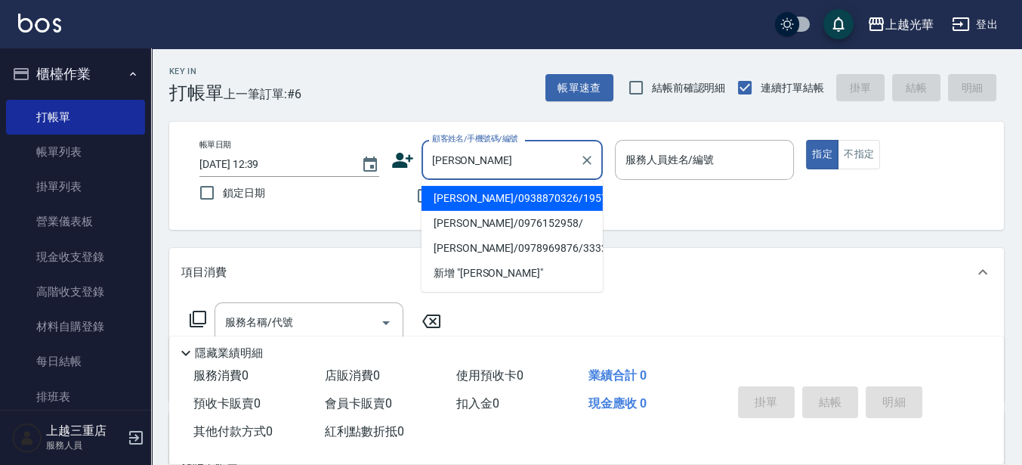
click at [495, 207] on li "[PERSON_NAME]/0938870326/1957" at bounding box center [512, 198] width 181 height 25
type input "[PERSON_NAME]/0938870326/1957"
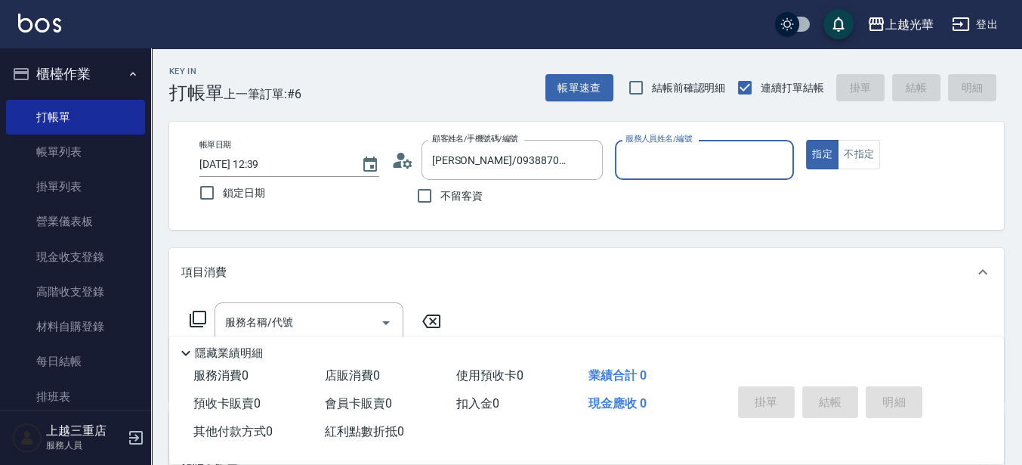
type input "小黑-3"
click at [236, 308] on div "服務名稱/代號 服務名稱/代號" at bounding box center [309, 322] width 189 height 40
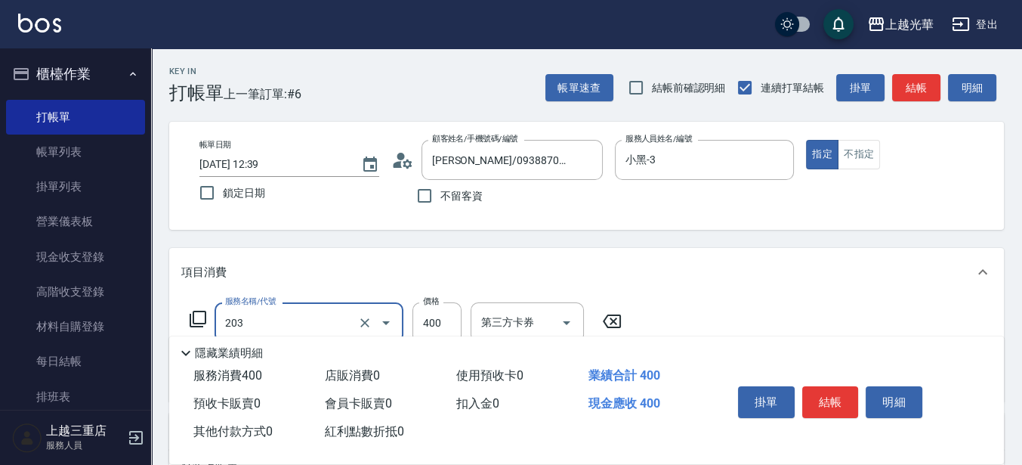
type input "指定單剪(203)"
type input "350"
click at [854, 398] on button "結帳" at bounding box center [831, 402] width 57 height 32
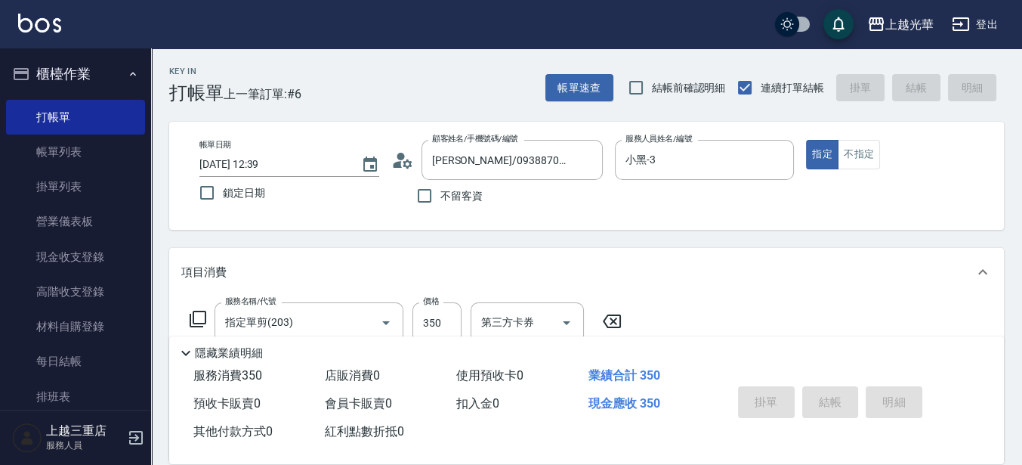
type input "[DATE] 13:31"
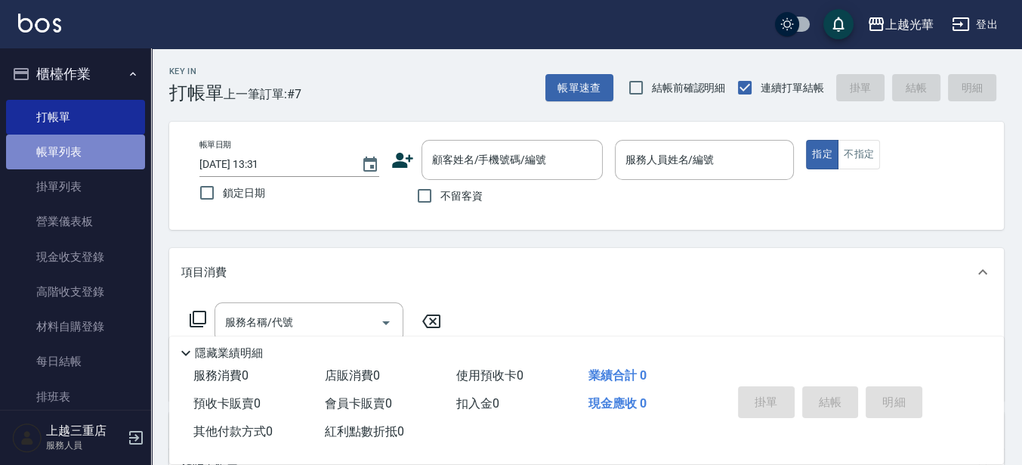
click at [102, 161] on link "帳單列表" at bounding box center [75, 152] width 139 height 35
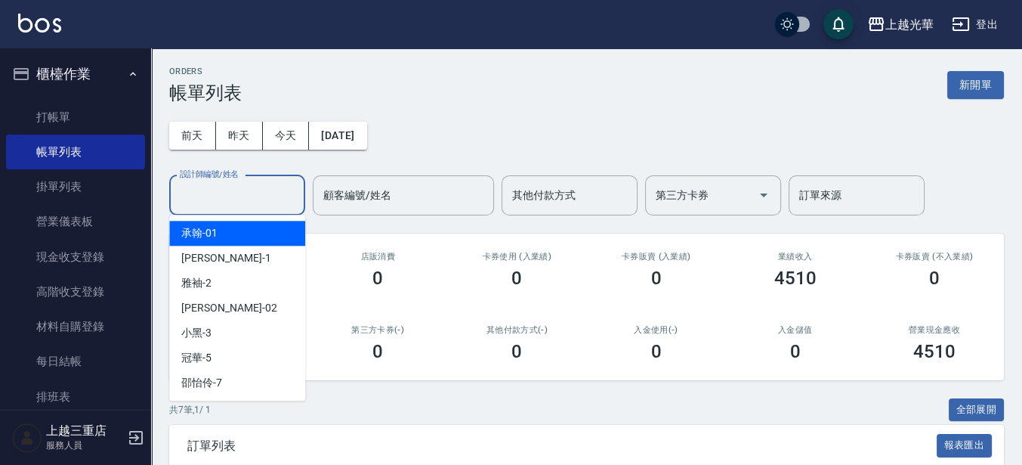
click at [243, 204] on input "設計師編號/姓名" at bounding box center [237, 195] width 122 height 26
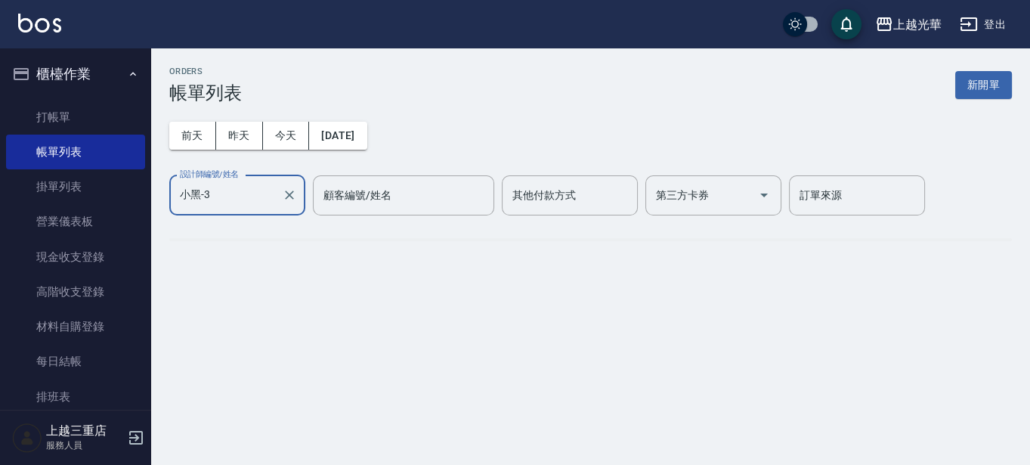
type input "小黑-3"
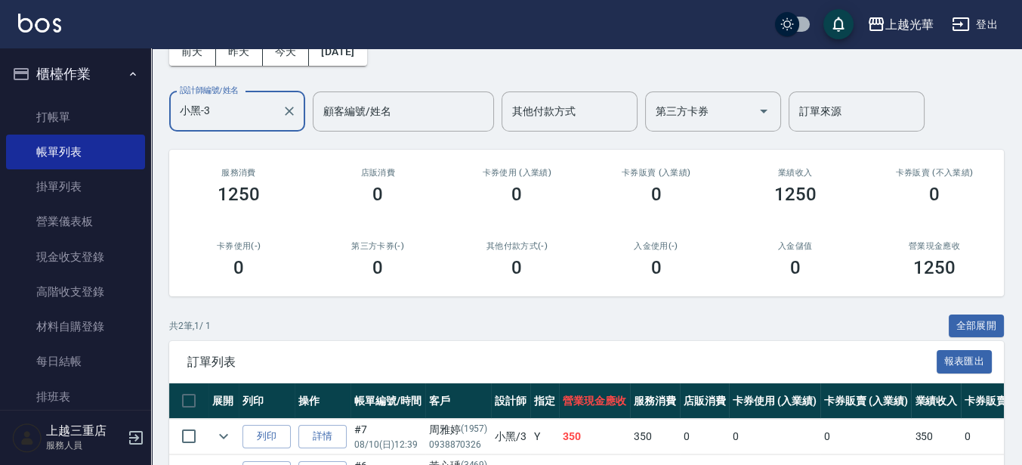
scroll to position [181, 0]
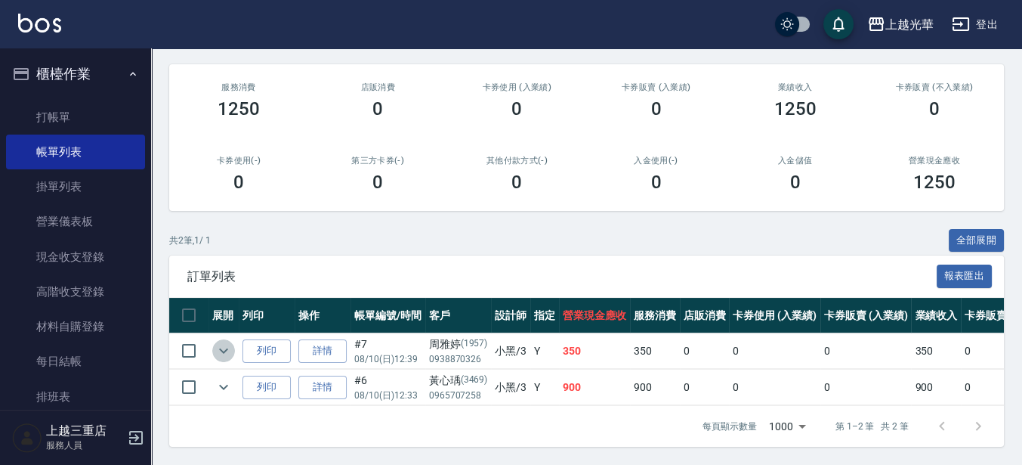
click at [215, 342] on icon "expand row" at bounding box center [224, 351] width 18 height 18
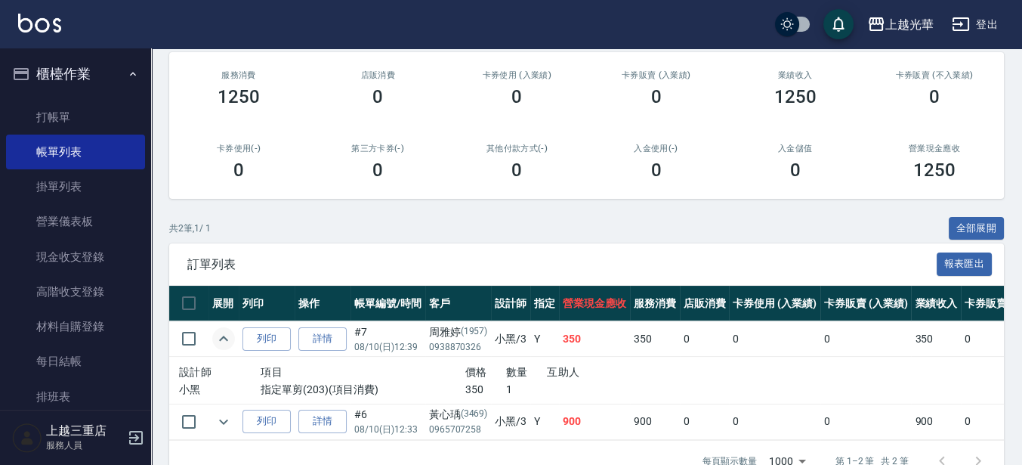
scroll to position [228, 0]
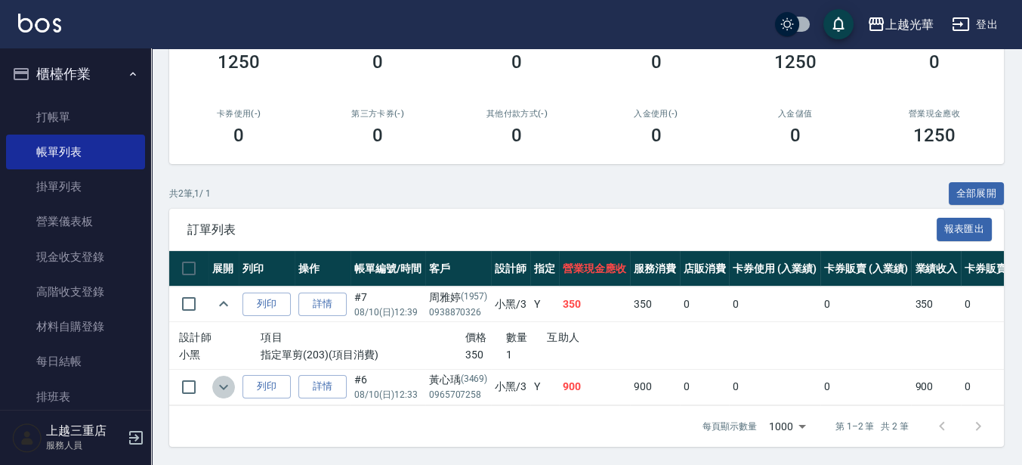
click at [230, 378] on icon "expand row" at bounding box center [224, 387] width 18 height 18
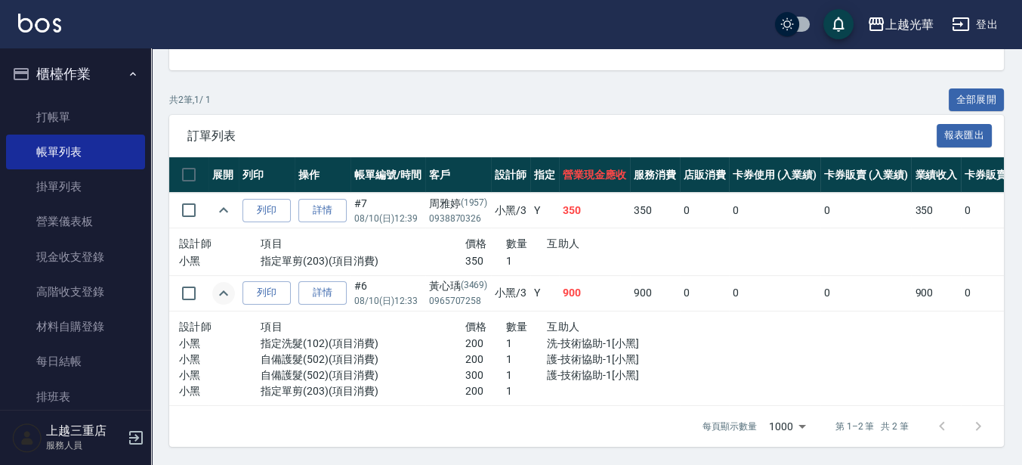
scroll to position [323, 0]
